Goal: Book appointment/travel/reservation

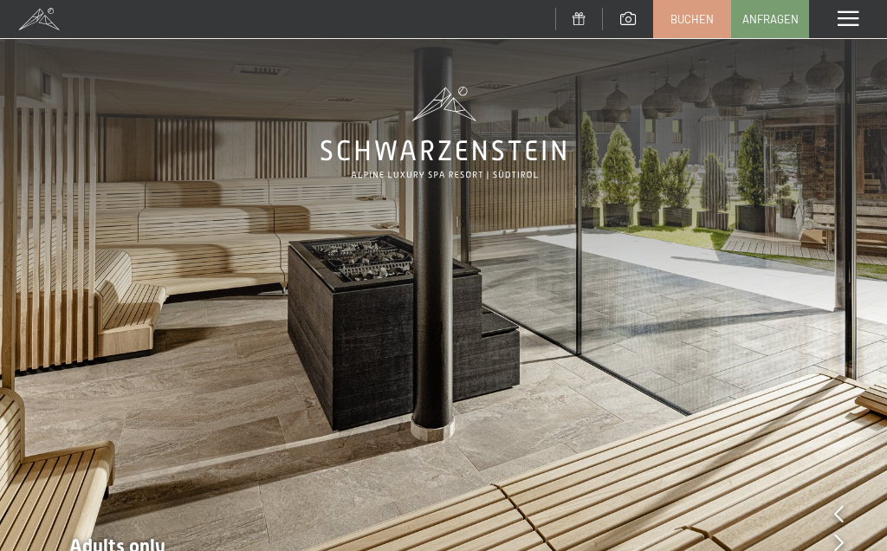
click at [775, 21] on span "Anfragen" at bounding box center [771, 19] width 56 height 16
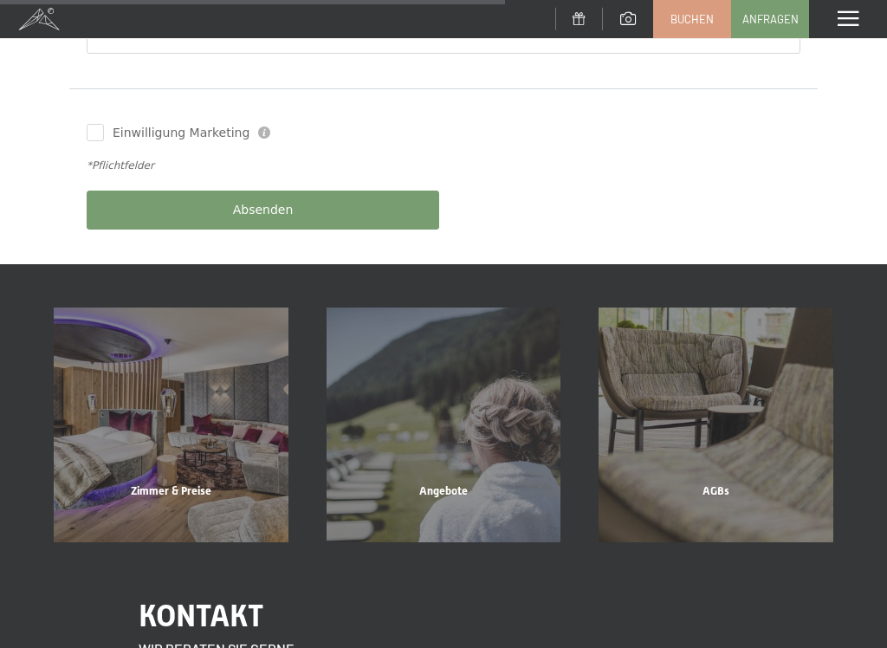
scroll to position [762, 0]
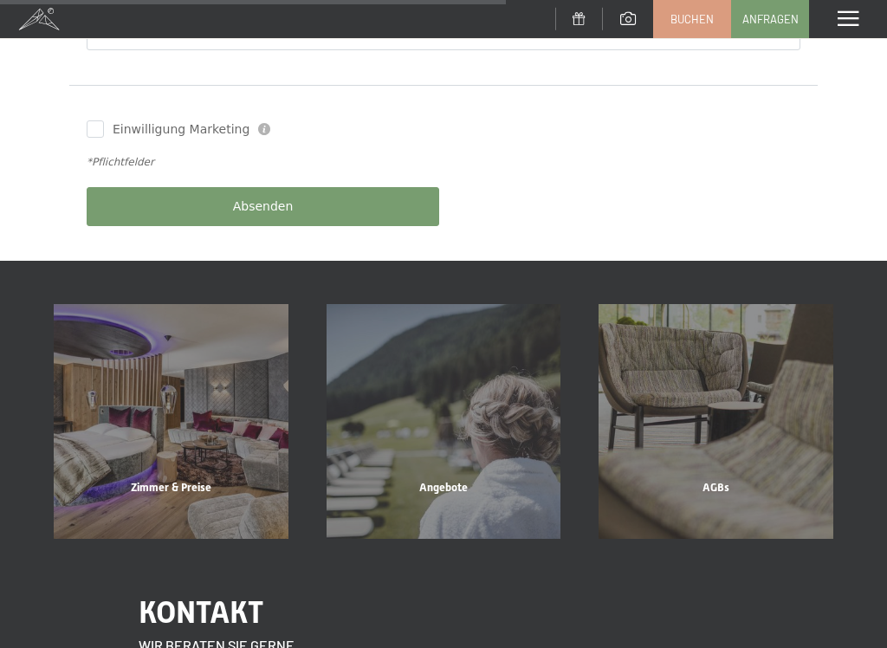
click at [212, 410] on div "Zimmer & Preise Mehr erfahren" at bounding box center [171, 421] width 273 height 235
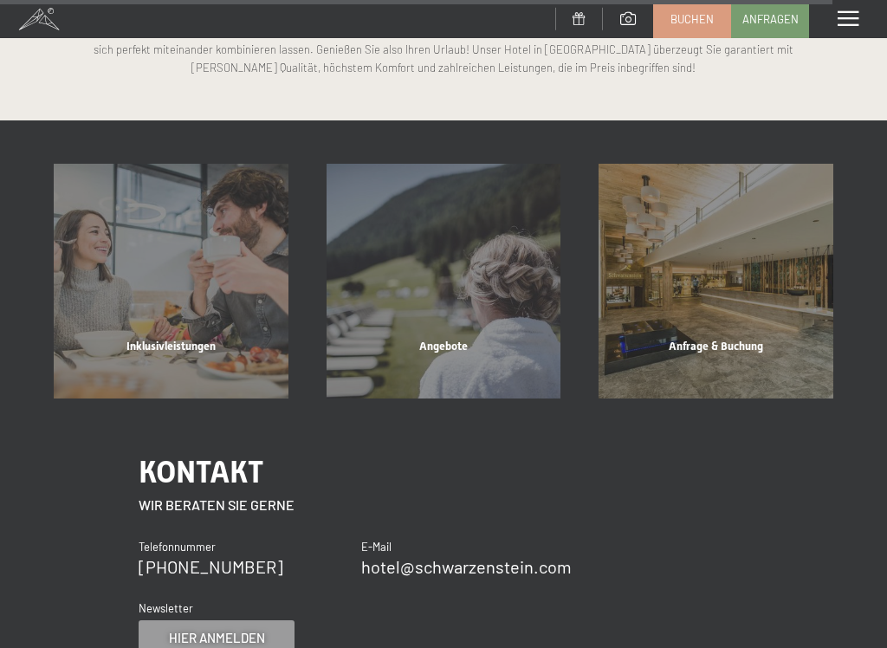
scroll to position [7745, 0]
click at [445, 338] on div "Angebote" at bounding box center [444, 367] width 273 height 59
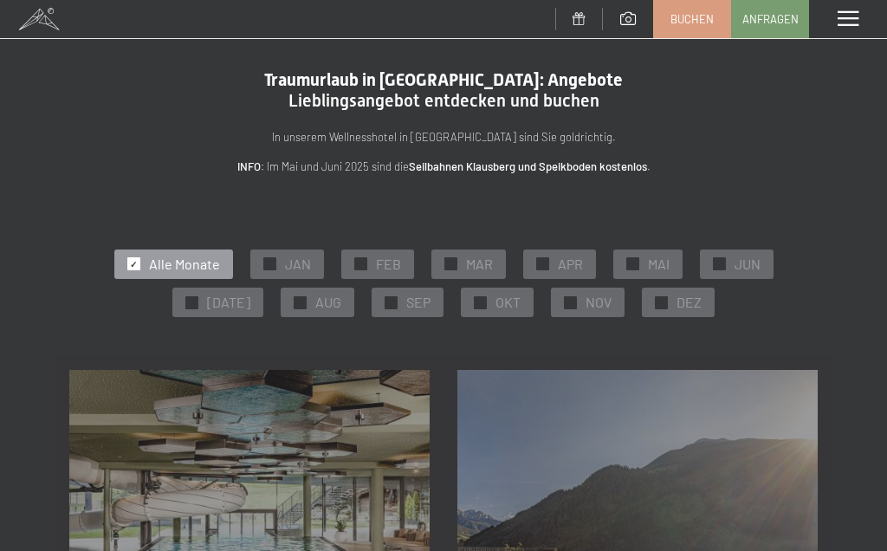
click at [417, 305] on span "SEP" at bounding box center [418, 302] width 24 height 19
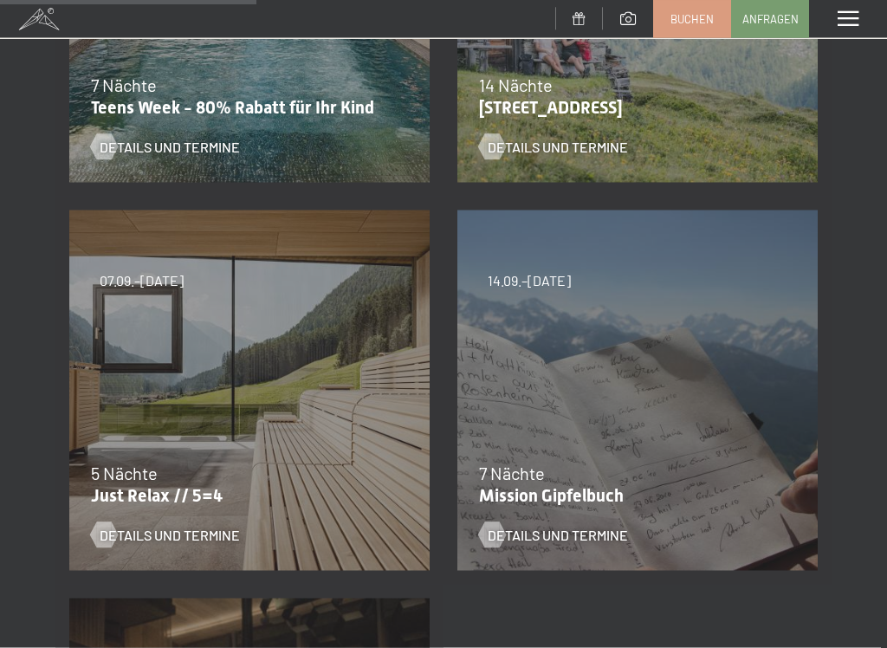
scroll to position [549, 0]
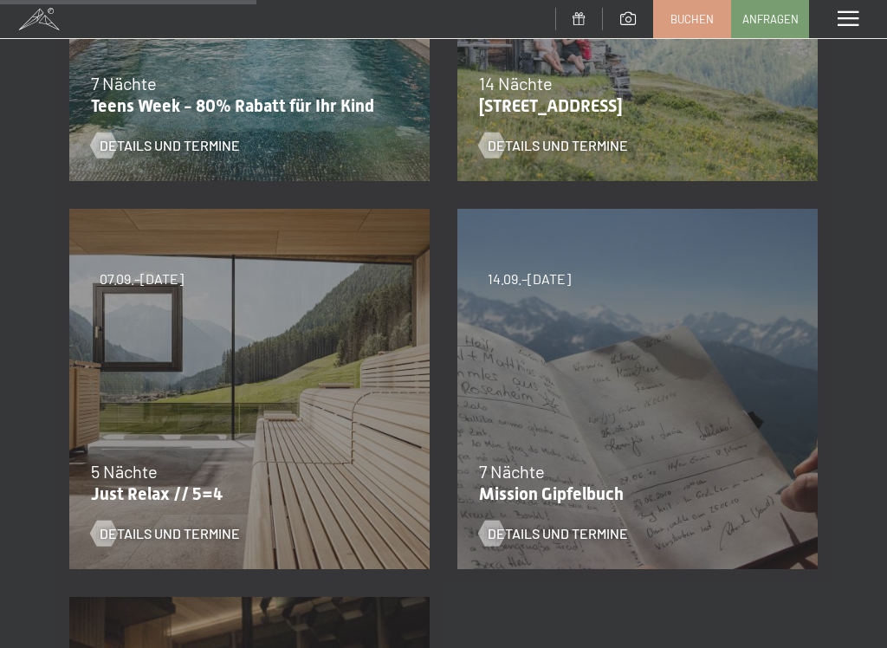
click at [607, 473] on div "7 Nächte" at bounding box center [633, 471] width 309 height 24
click at [583, 465] on div "7 Nächte" at bounding box center [633, 471] width 309 height 24
click at [565, 504] on div "Details und Termine" at bounding box center [627, 520] width 296 height 45
click at [512, 540] on span "Details und Termine" at bounding box center [558, 533] width 140 height 19
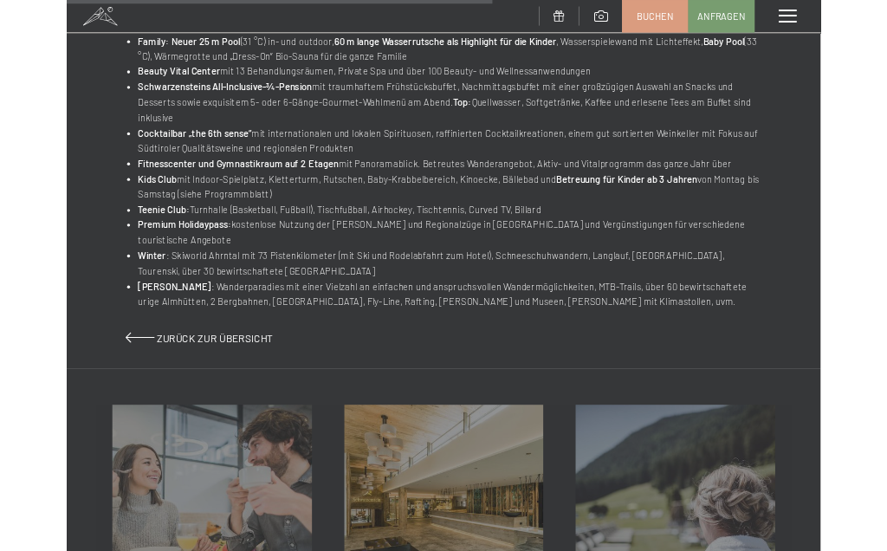
scroll to position [1081, 0]
